Goal: Transaction & Acquisition: Purchase product/service

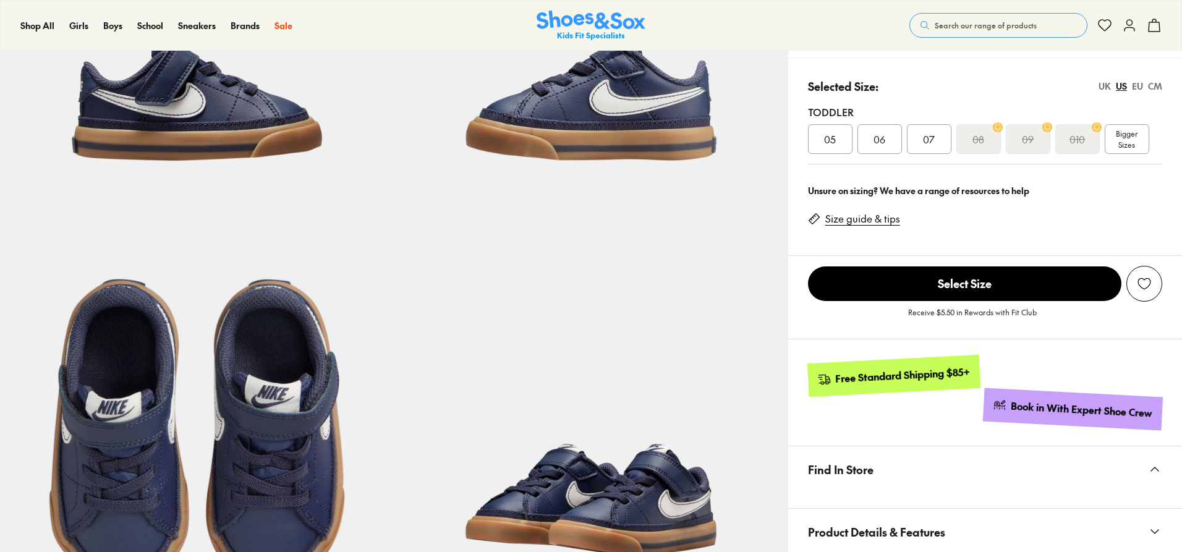
scroll to position [371, 0]
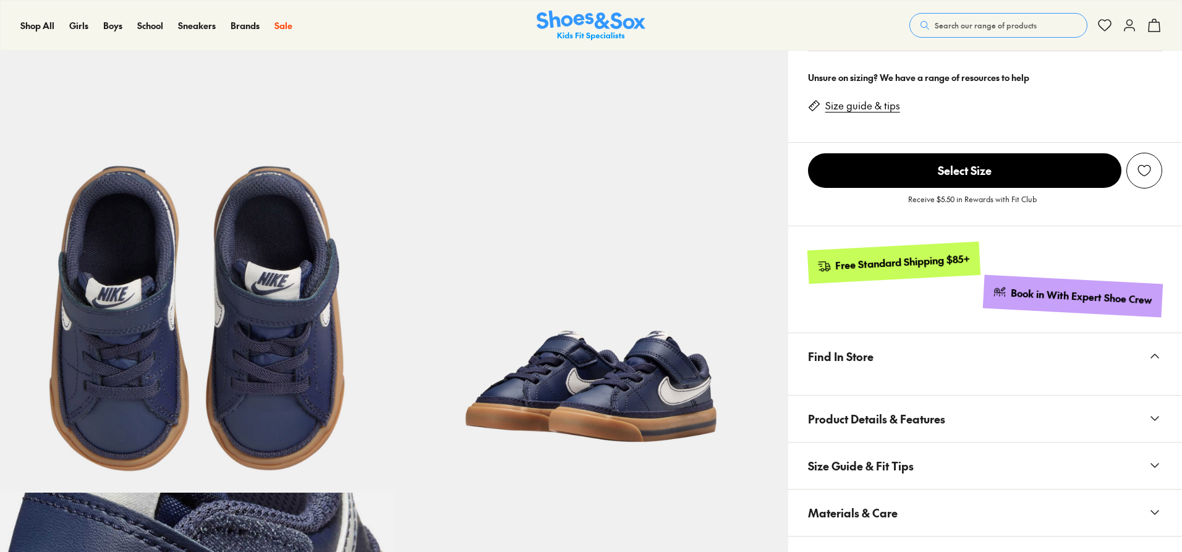
select select "*"
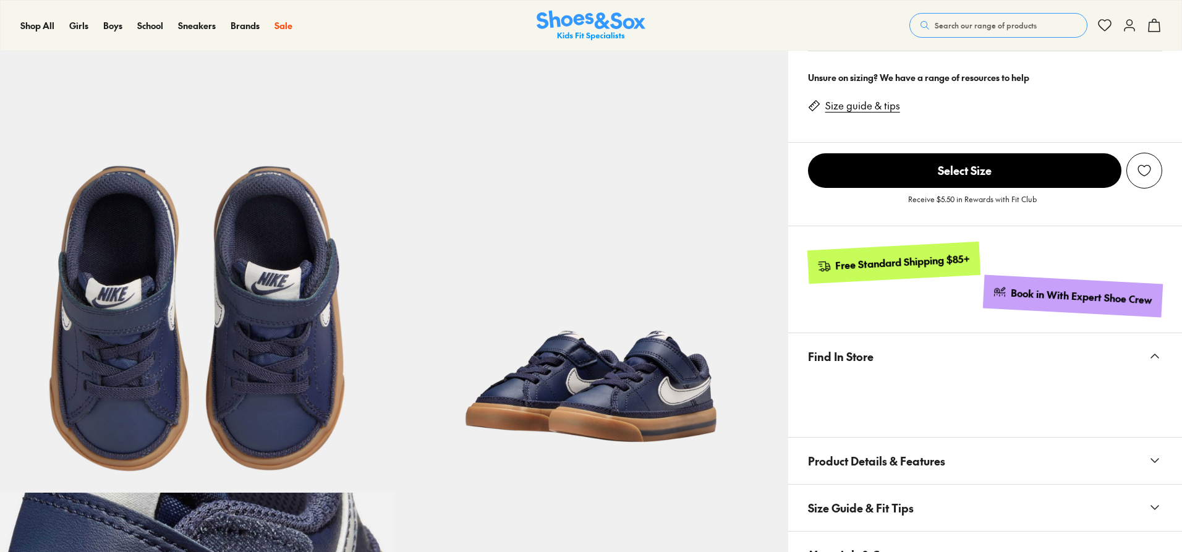
click at [278, 291] on img at bounding box center [197, 295] width 394 height 394
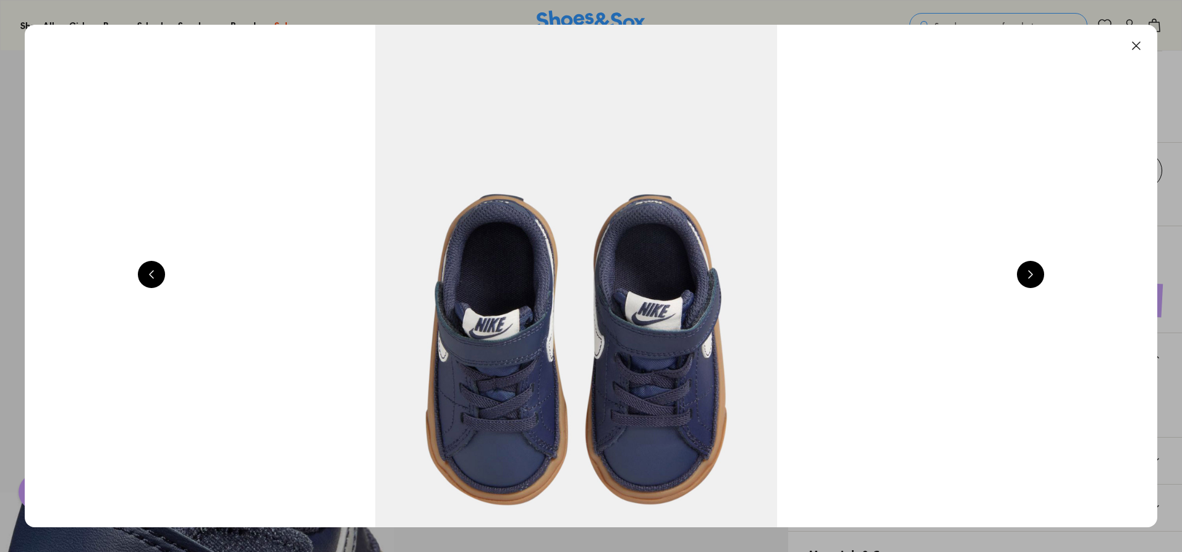
click at [1043, 281] on button at bounding box center [1030, 274] width 27 height 27
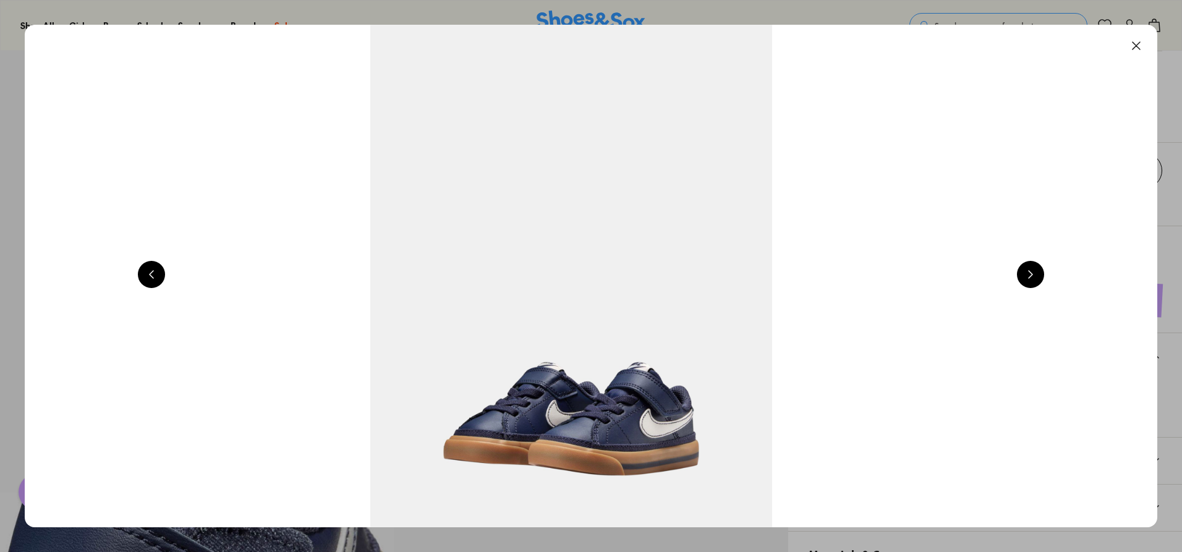
click at [1043, 281] on button at bounding box center [1030, 274] width 27 height 27
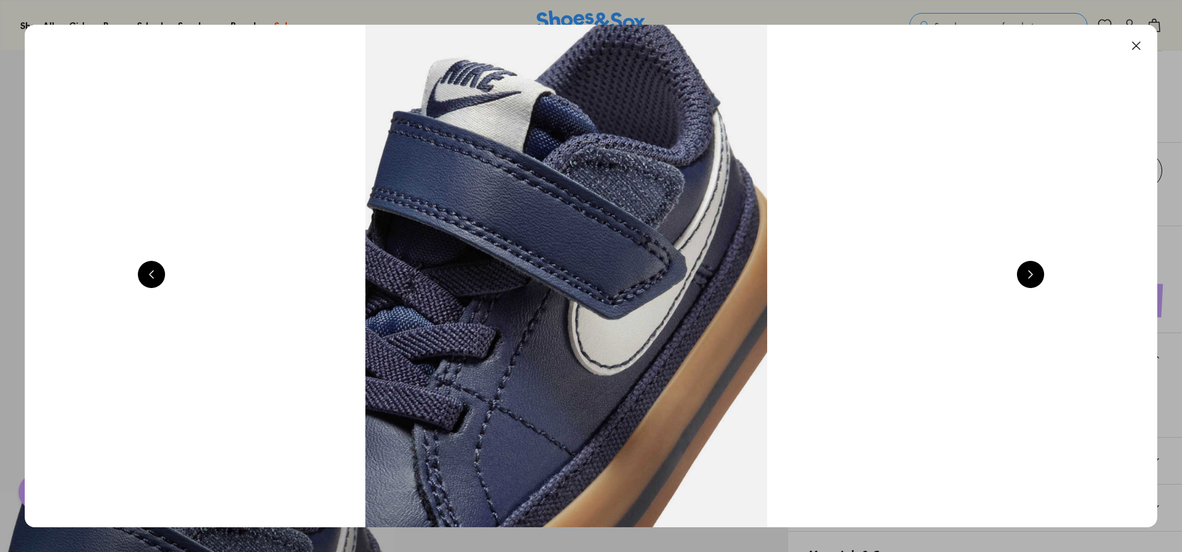
click at [1043, 281] on button at bounding box center [1030, 274] width 27 height 27
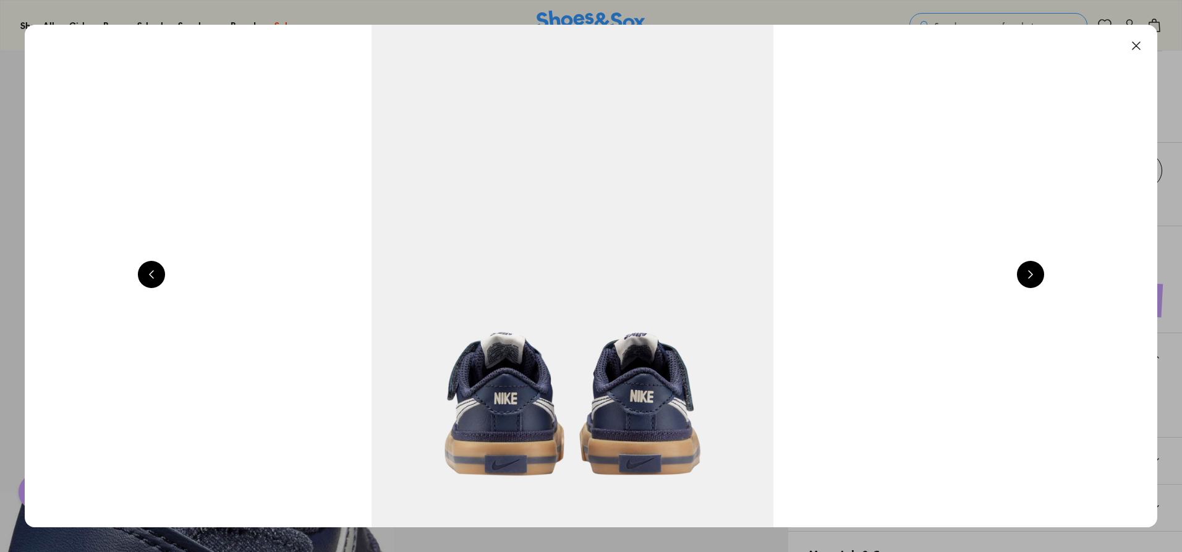
scroll to position [0, 6825]
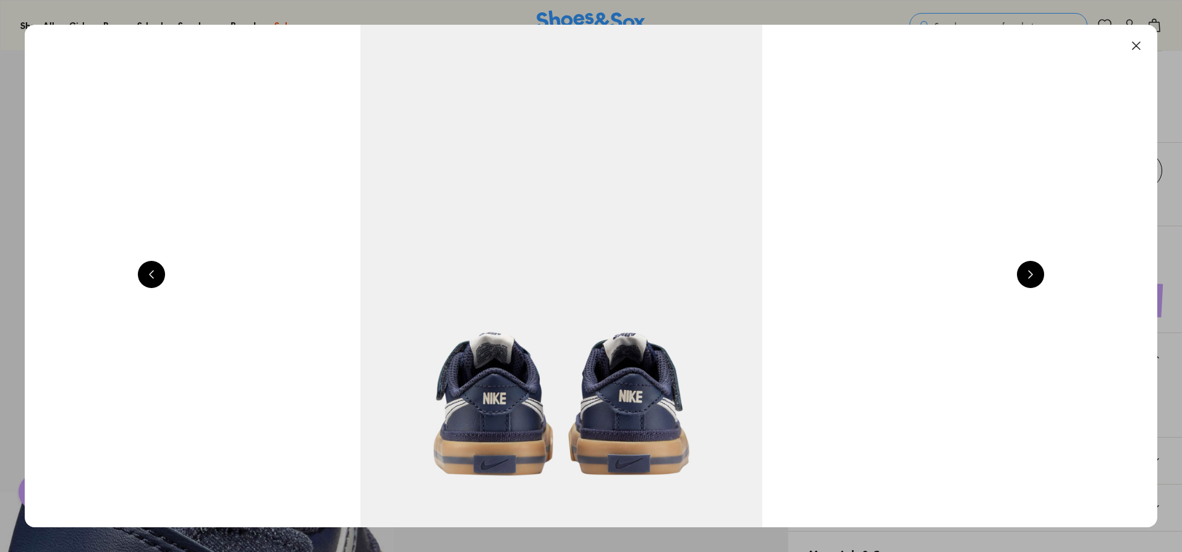
click at [1039, 268] on button at bounding box center [1030, 274] width 27 height 27
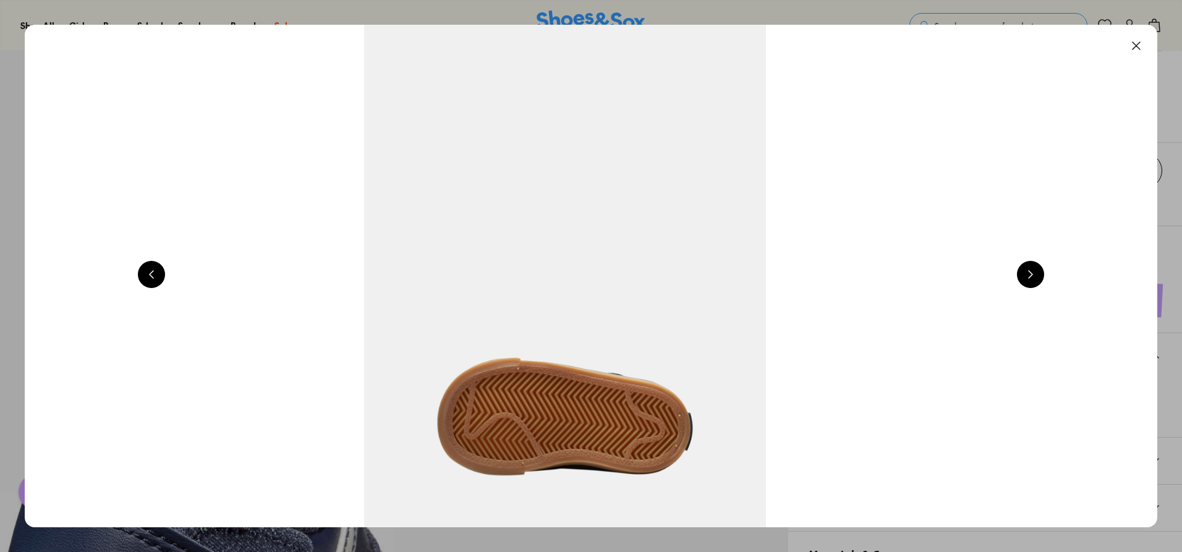
scroll to position [0, 7963]
